Goal: Obtain resource: Obtain resource

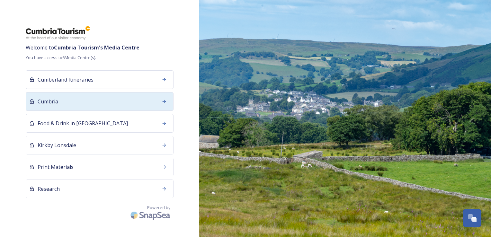
click at [65, 102] on div "Cumbria" at bounding box center [100, 101] width 148 height 19
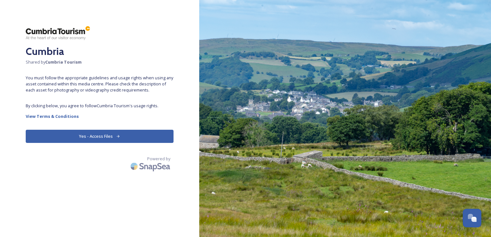
click at [99, 136] on button "Yes - Access Files" at bounding box center [100, 136] width 148 height 13
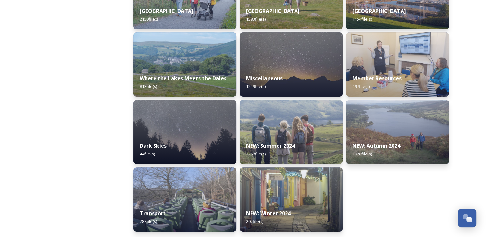
scroll to position [206, 0]
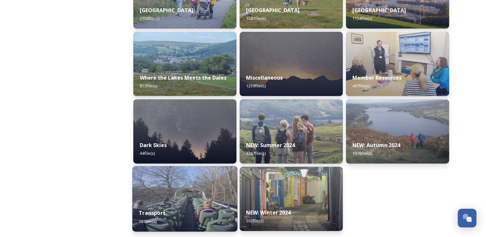
click at [182, 210] on div "Transport 288 file(s)" at bounding box center [184, 216] width 105 height 29
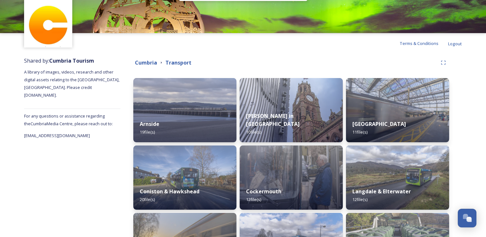
scroll to position [64, 0]
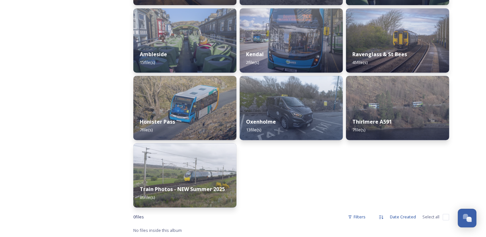
scroll to position [297, 0]
